Goal: Transaction & Acquisition: Purchase product/service

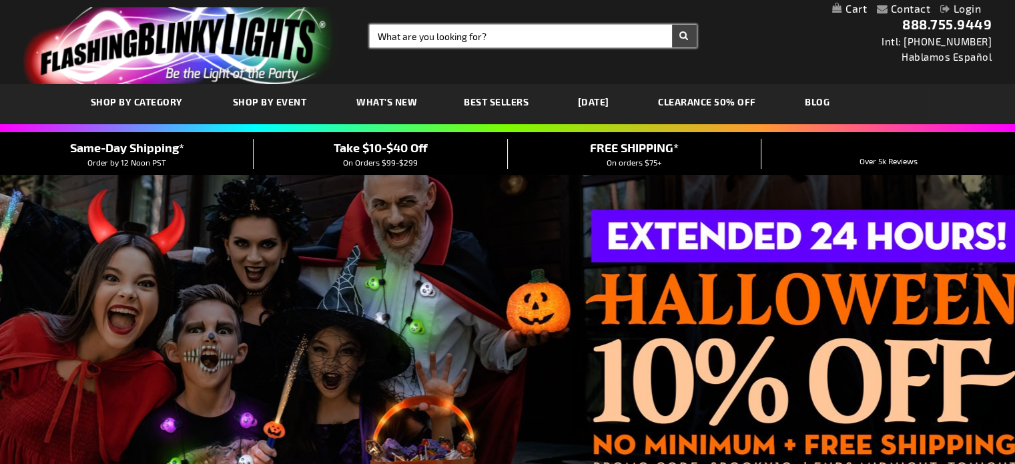
click at [455, 35] on input "Search" at bounding box center [533, 36] width 327 height 23
type input "christmas light"
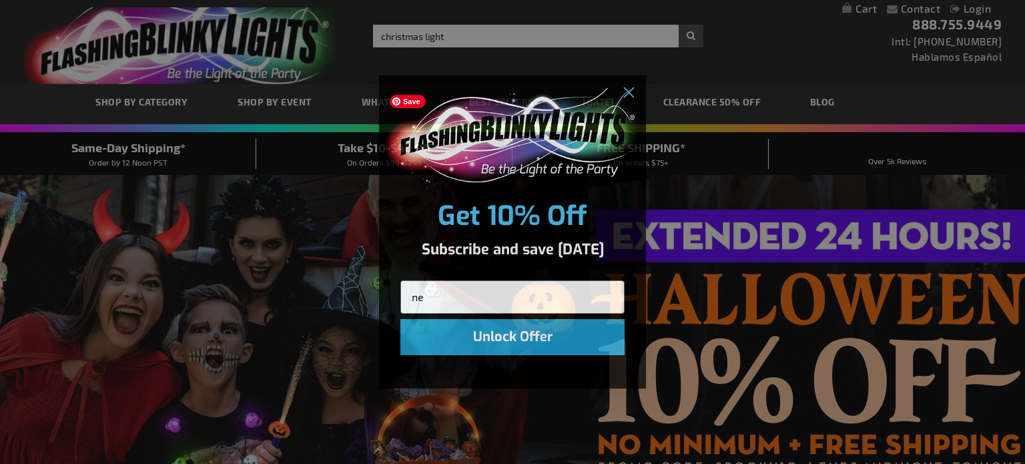
type input "n"
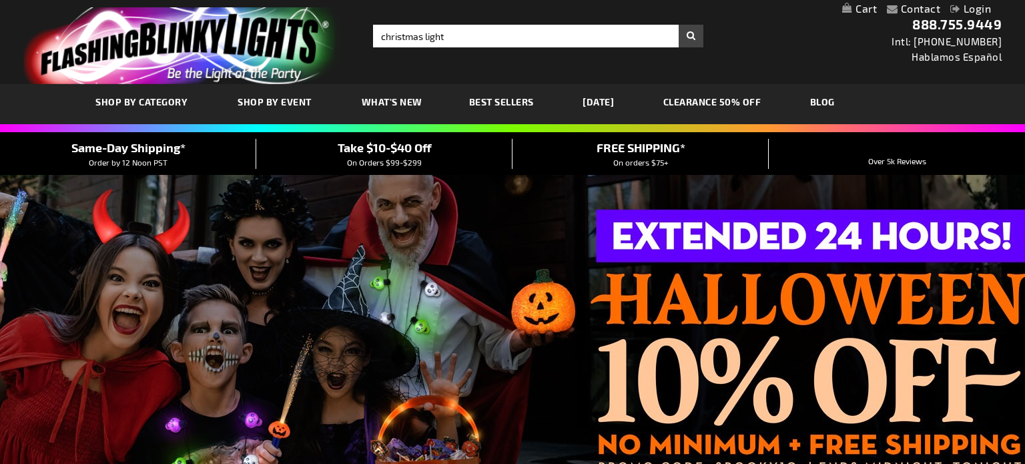
click at [486, 36] on div "Close dialog Get 10% Off Subscribe and save today Unlock Offer Submit" at bounding box center [512, 232] width 1025 height 464
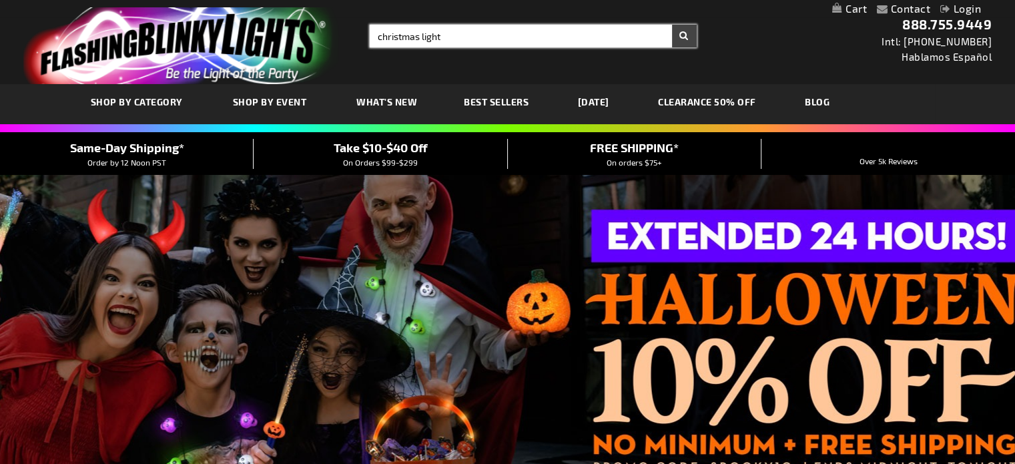
click at [486, 36] on input "christmas light" at bounding box center [533, 36] width 327 height 23
type input "christmas light nacklace"
click at [672, 25] on button "Search" at bounding box center [684, 36] width 25 height 23
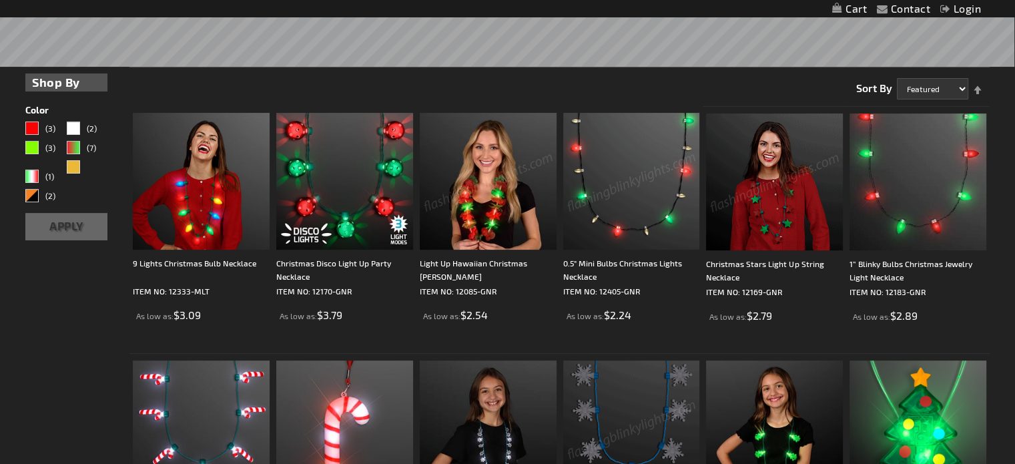
scroll to position [300, 0]
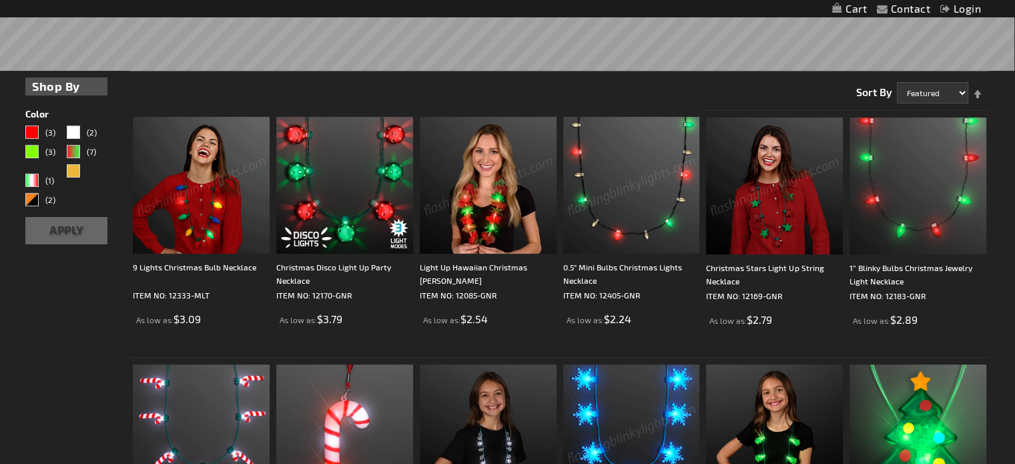
click at [206, 186] on img at bounding box center [201, 185] width 137 height 137
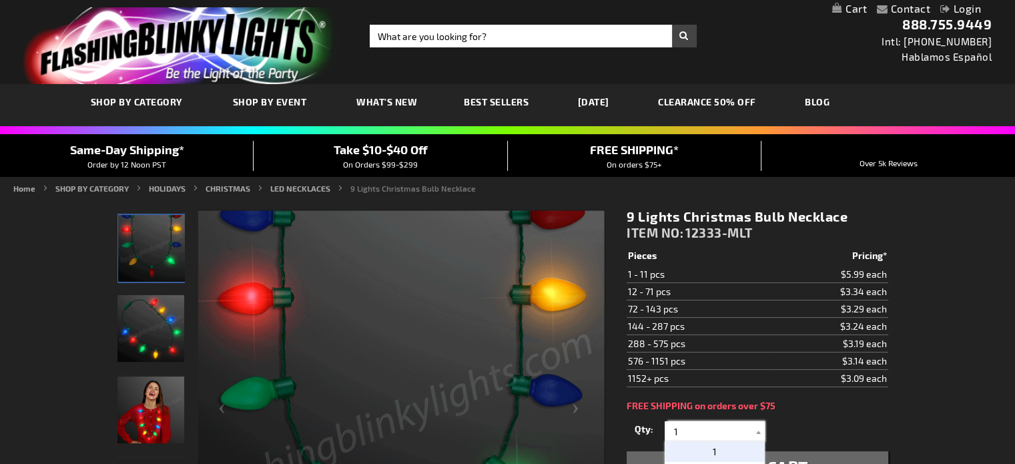
click at [704, 426] on input "1" at bounding box center [716, 431] width 97 height 20
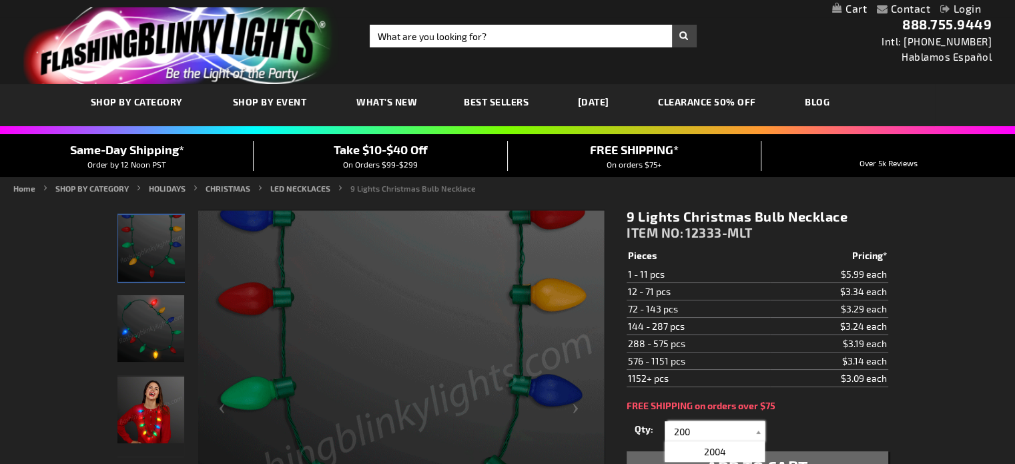
scroll to position [68, 0]
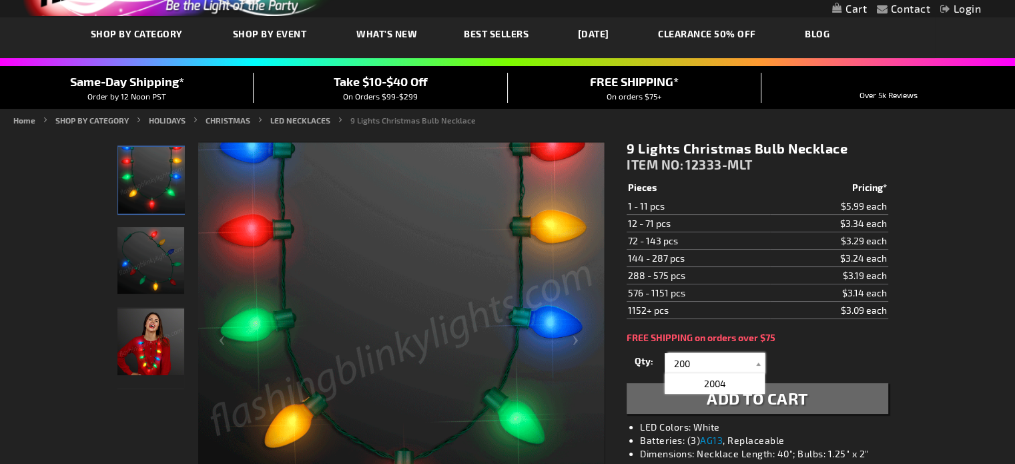
type input "200"
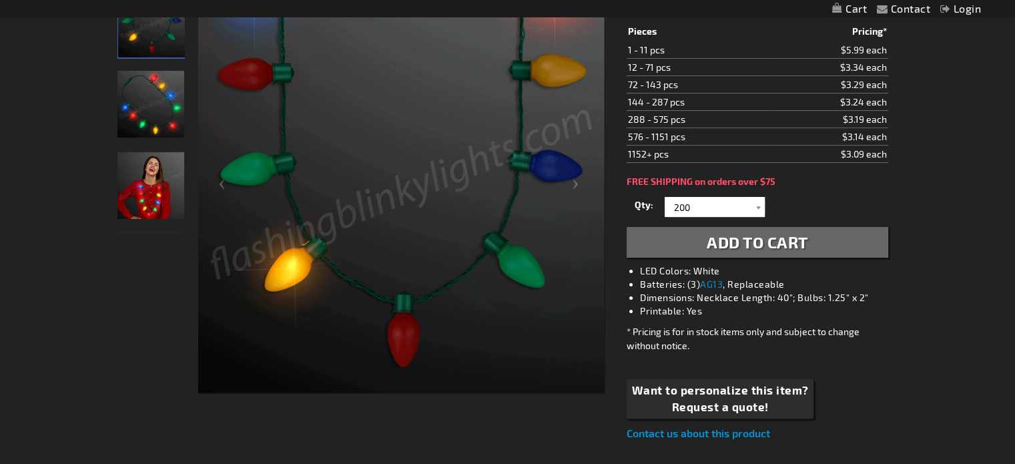
scroll to position [234, 0]
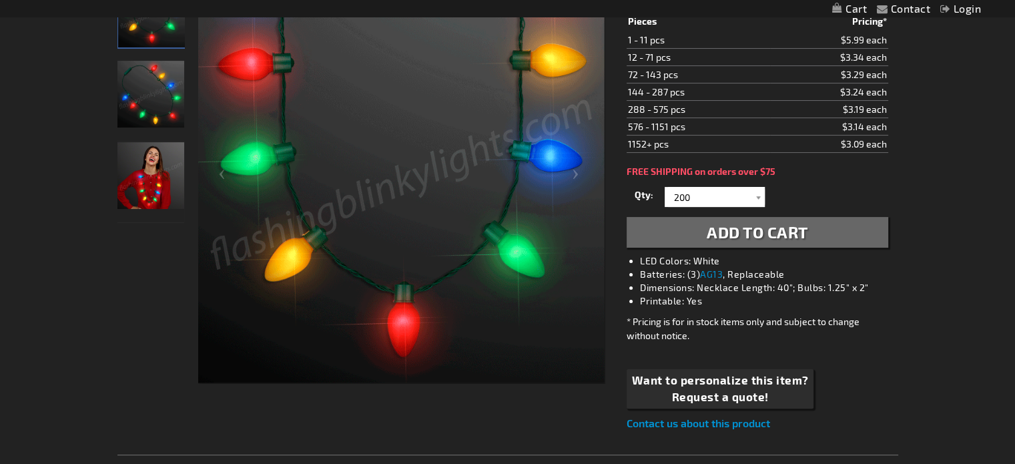
click at [796, 229] on span "Add to Cart" at bounding box center [756, 231] width 101 height 19
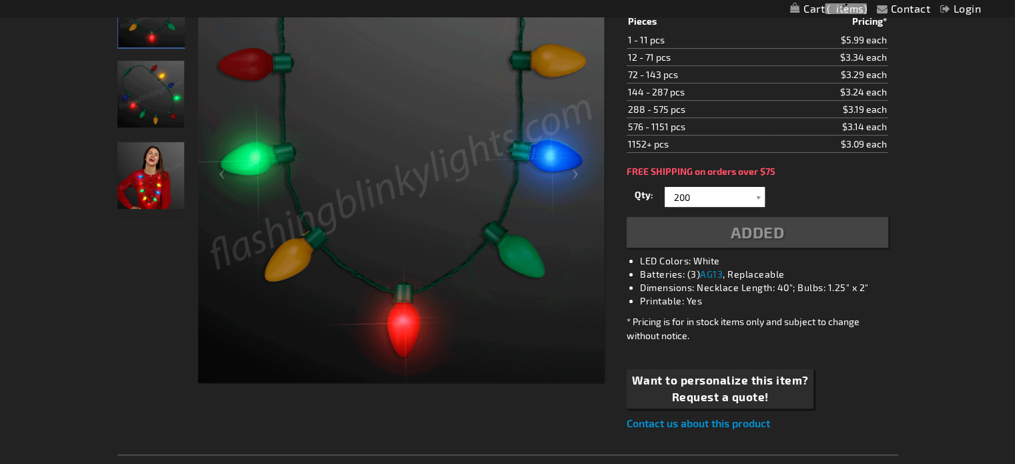
scroll to position [264, 0]
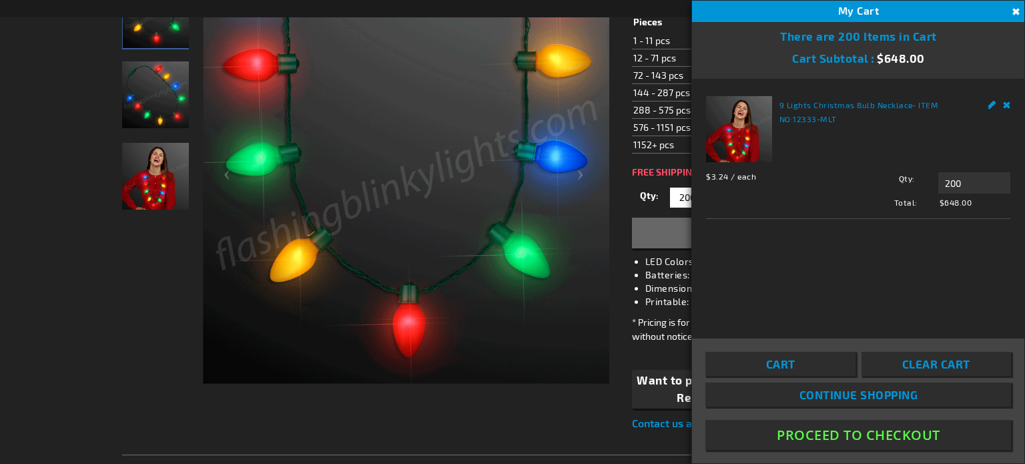
click at [1013, 6] on button "Close" at bounding box center [1014, 12] width 15 height 15
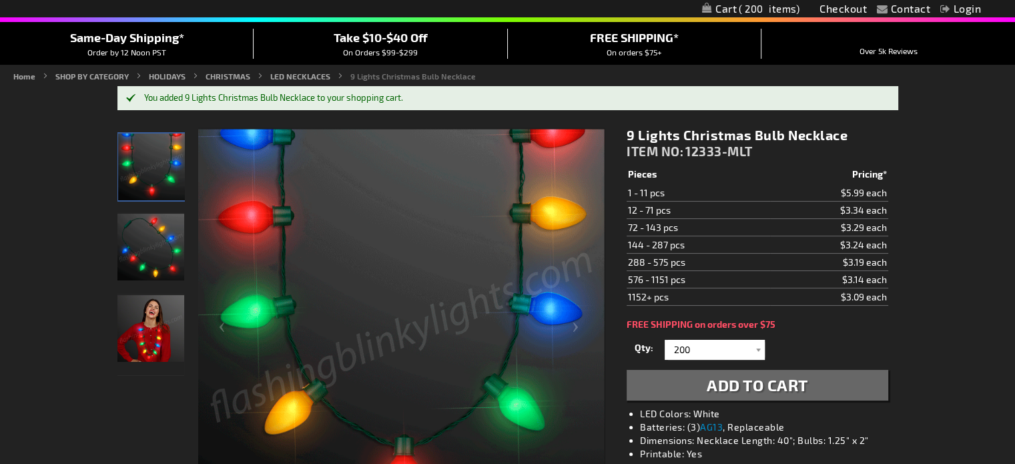
scroll to position [0, 0]
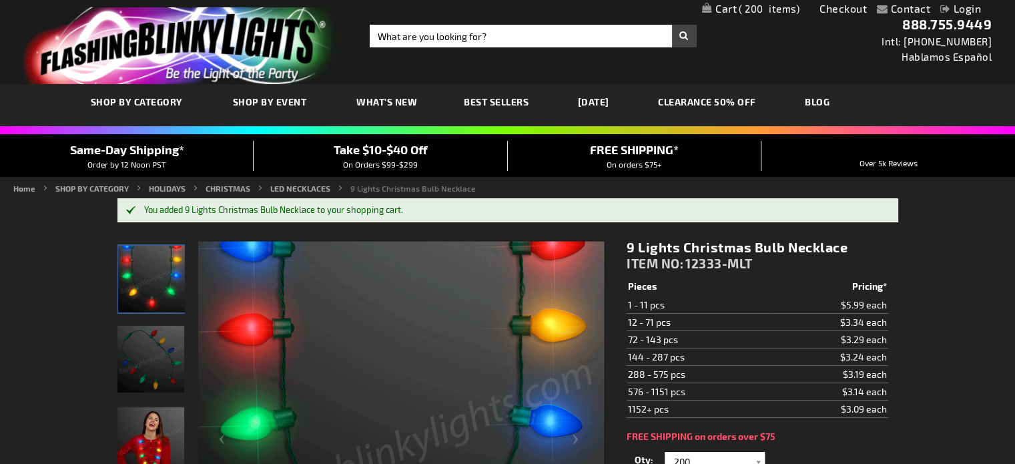
click at [257, 40] on img "store logo" at bounding box center [181, 45] width 316 height 77
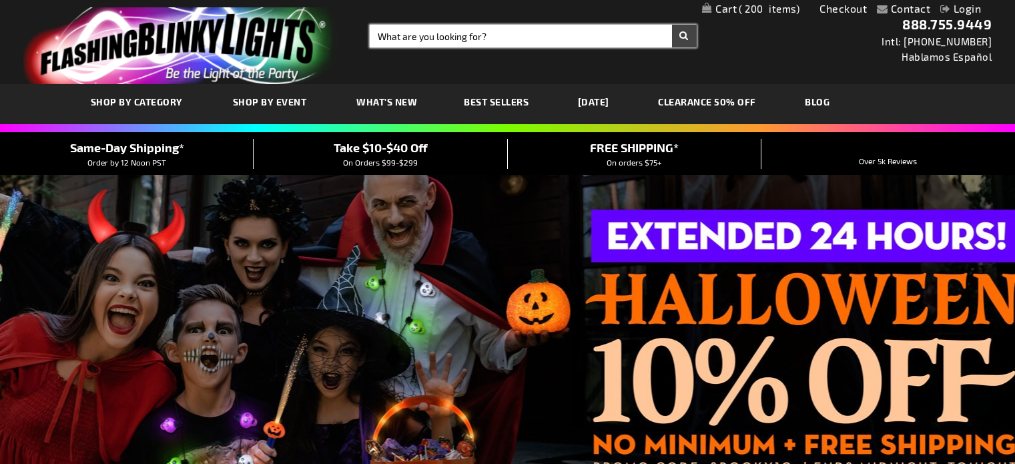
click at [478, 32] on input "Search" at bounding box center [533, 36] width 327 height 23
type input "christmas light necklace"
click at [672, 25] on button "Search" at bounding box center [684, 36] width 25 height 23
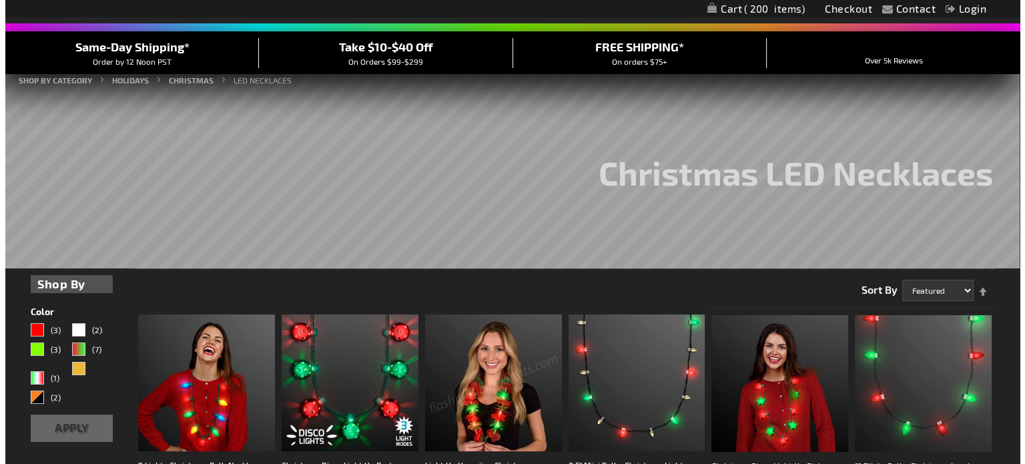
scroll to position [103, 0]
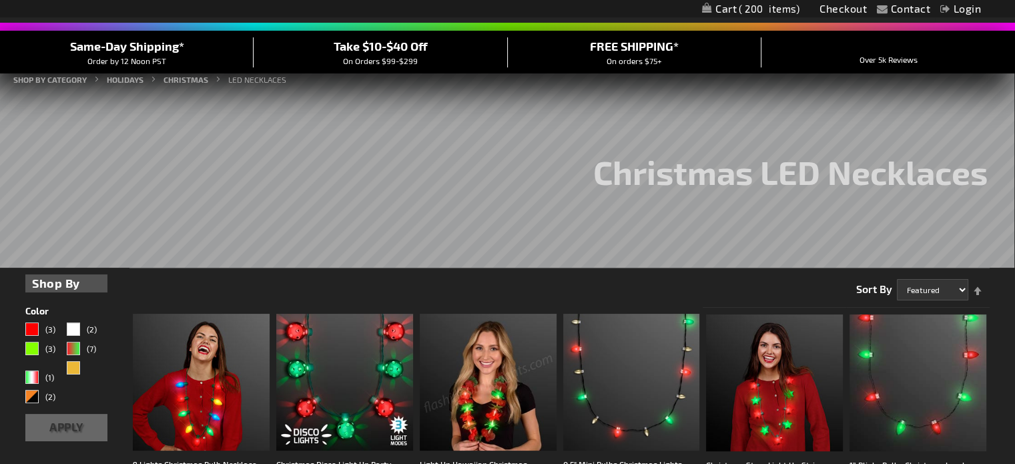
click at [755, 3] on span "200" at bounding box center [768, 9] width 61 height 12
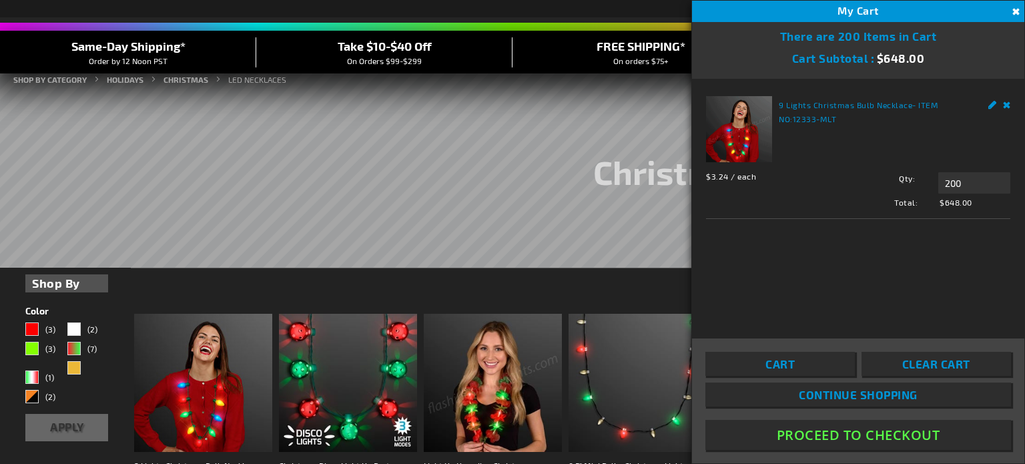
click at [798, 358] on link "Cart" at bounding box center [779, 364] width 149 height 24
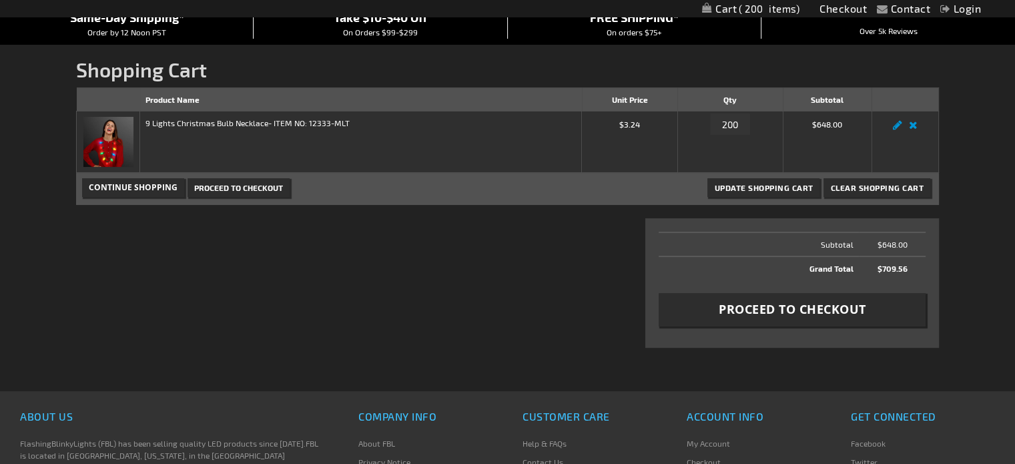
scroll to position [131, 0]
click at [754, 312] on span "Proceed to Checkout" at bounding box center [791, 308] width 147 height 17
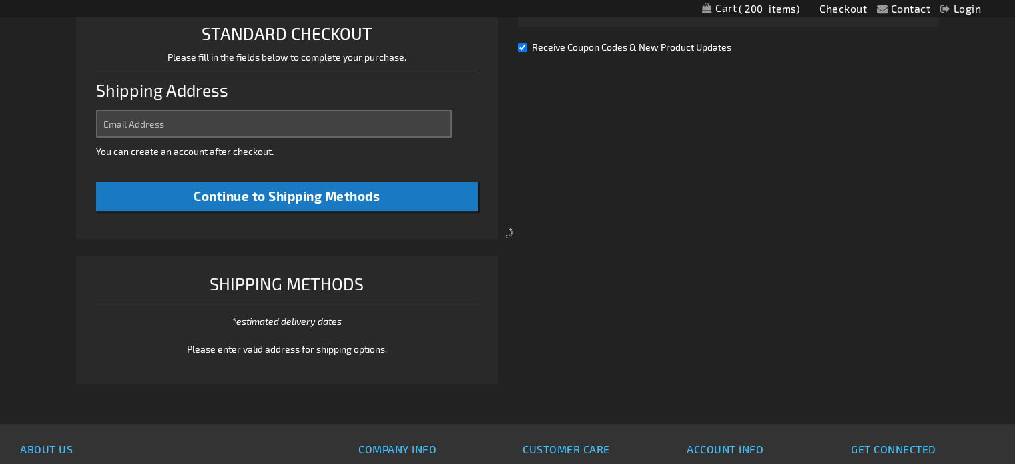
select select "US"
